Goal: Information Seeking & Learning: Find specific fact

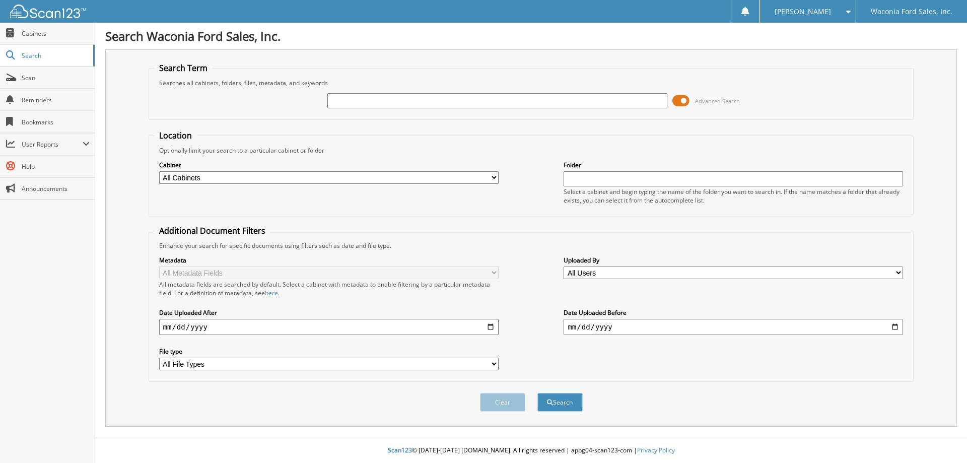
click at [688, 97] on span at bounding box center [680, 100] width 17 height 15
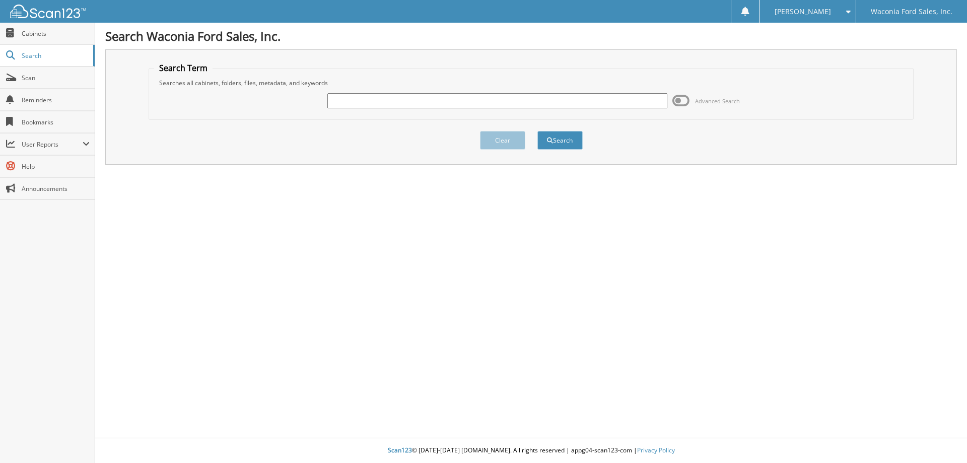
click at [470, 100] on input "text" at bounding box center [496, 100] width 339 height 15
type input "7g083a"
click at [537, 131] on button "Search" at bounding box center [559, 140] width 45 height 19
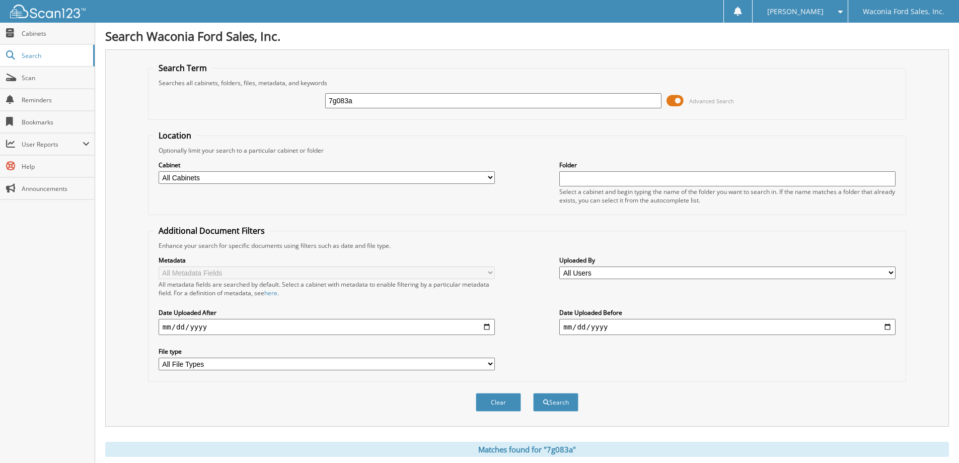
click at [679, 97] on span at bounding box center [675, 100] width 17 height 15
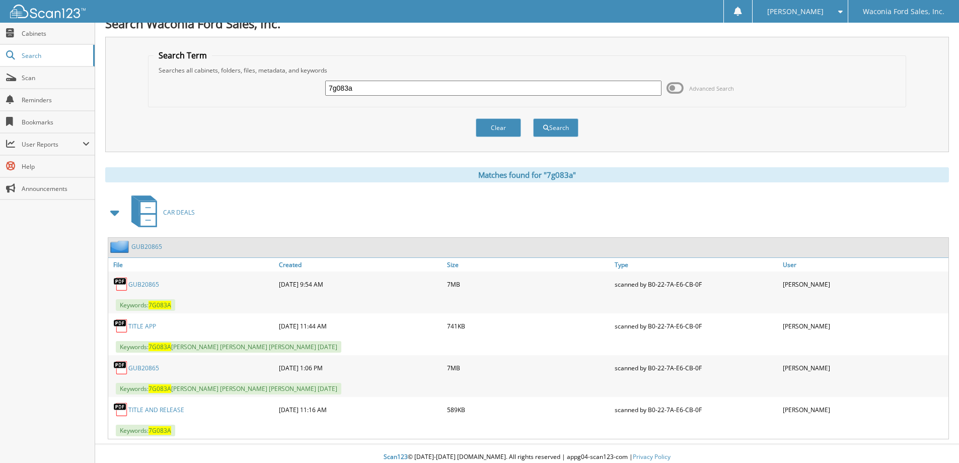
scroll to position [19, 0]
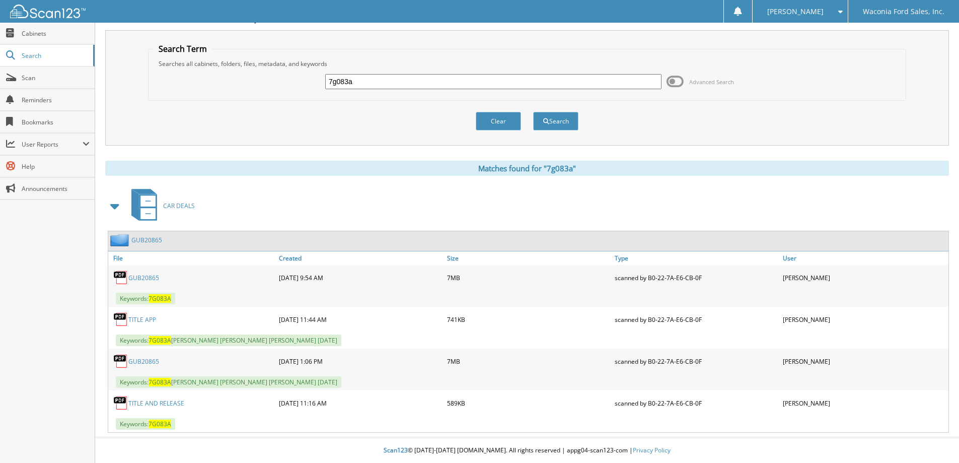
click at [140, 316] on link "TITLE APP" at bounding box center [142, 319] width 28 height 9
click at [136, 359] on link "GUB20865" at bounding box center [143, 361] width 31 height 9
click at [390, 78] on input "7g083a" at bounding box center [493, 81] width 336 height 15
type input "7g150"
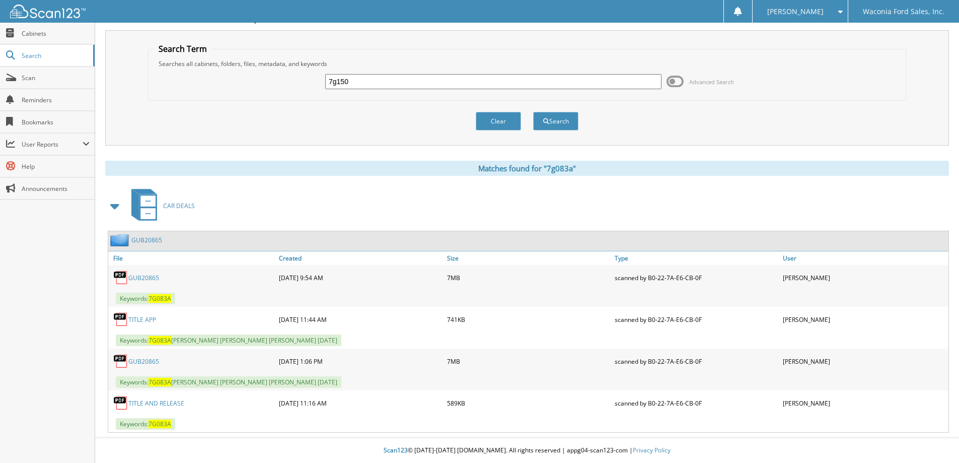
click at [533, 112] on button "Search" at bounding box center [555, 121] width 45 height 19
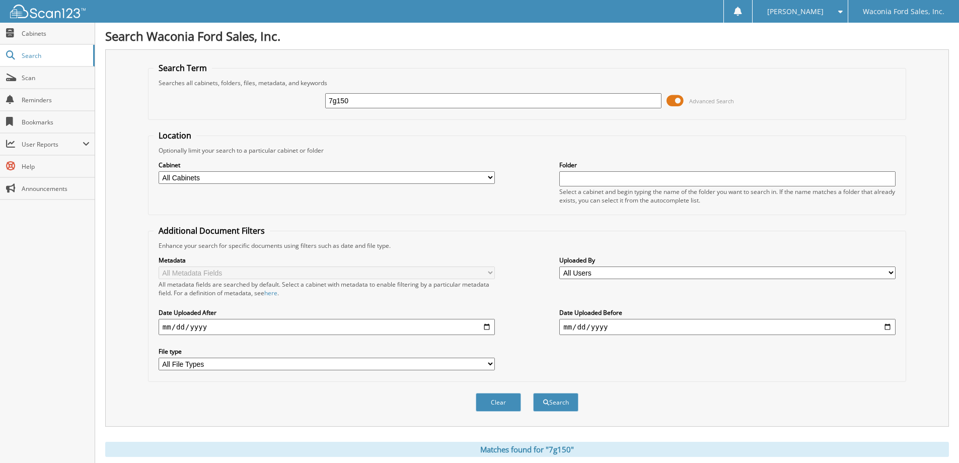
click at [679, 100] on span at bounding box center [675, 100] width 17 height 15
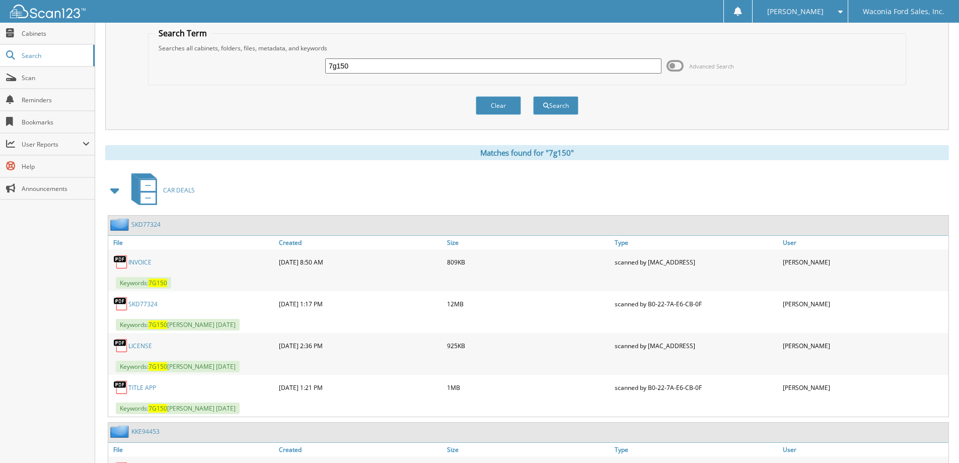
scroll to position [101, 0]
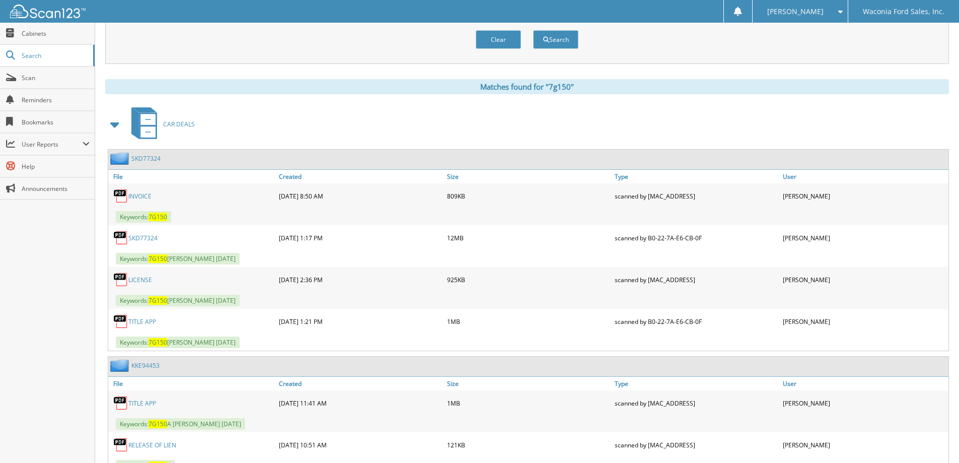
click at [140, 240] on link "SKD77324" at bounding box center [142, 238] width 29 height 9
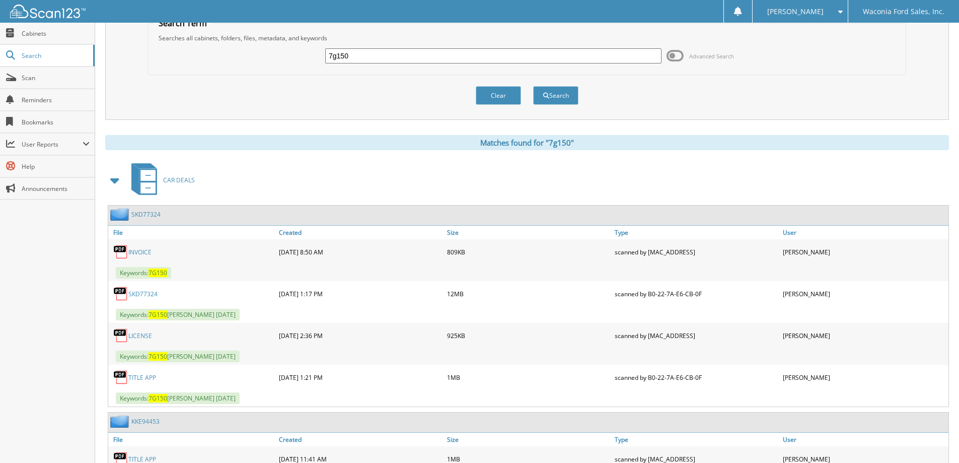
scroll to position [0, 0]
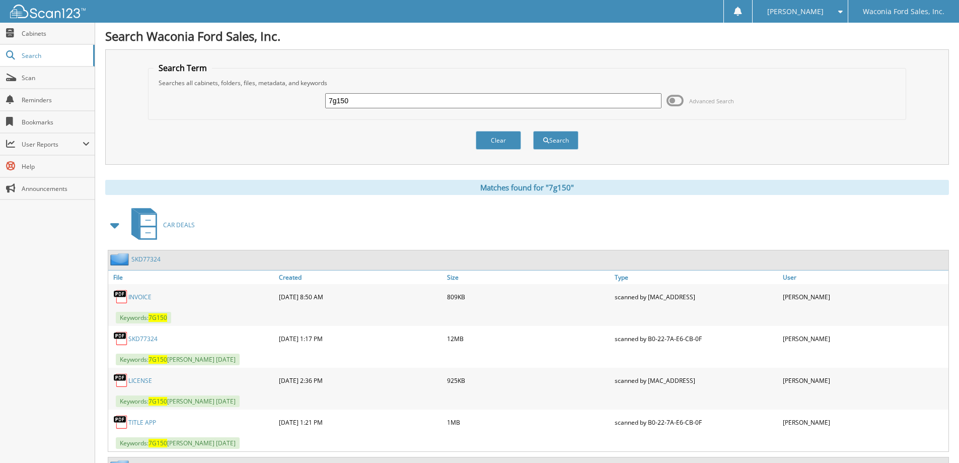
click at [375, 100] on input "7g150" at bounding box center [493, 100] width 336 height 15
type input "7g070a"
click at [533, 131] on button "Search" at bounding box center [555, 140] width 45 height 19
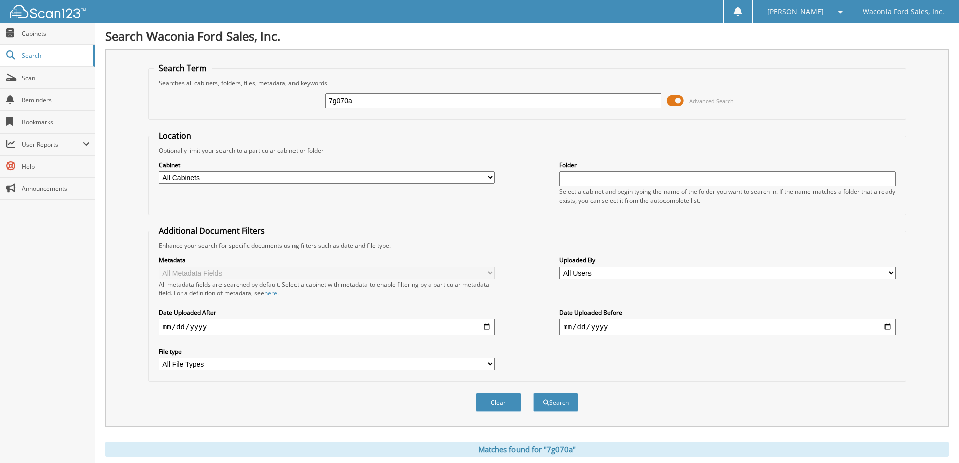
click at [673, 105] on span at bounding box center [675, 100] width 17 height 15
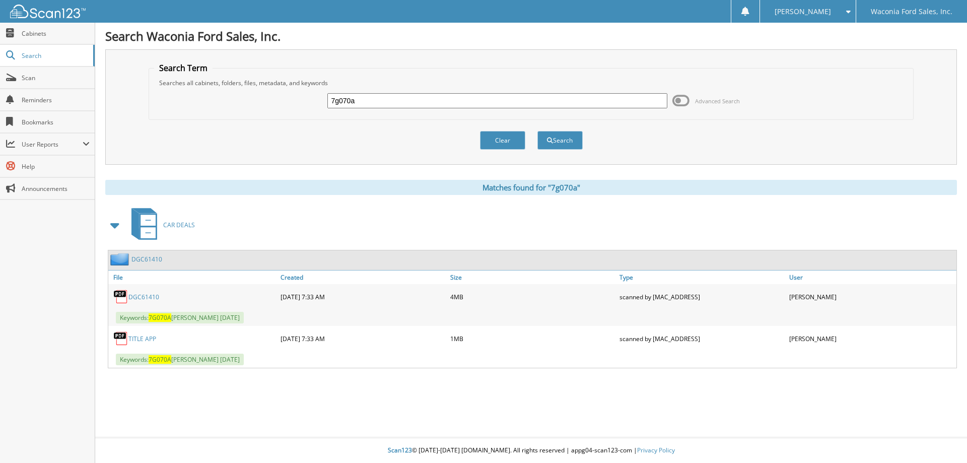
click at [140, 296] on link "DGC61410" at bounding box center [143, 297] width 31 height 9
